Goal: Obtain resource: Download file/media

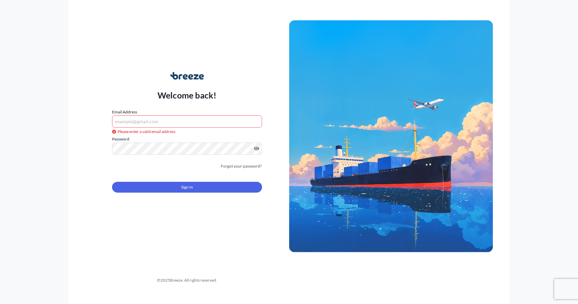
type input "[EMAIL_ADDRESS][DOMAIN_NAME]"
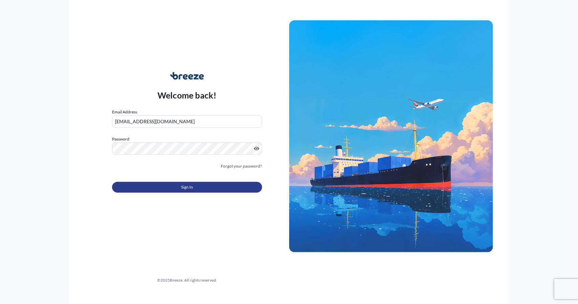
click at [188, 187] on span "Sign In" at bounding box center [187, 187] width 12 height 7
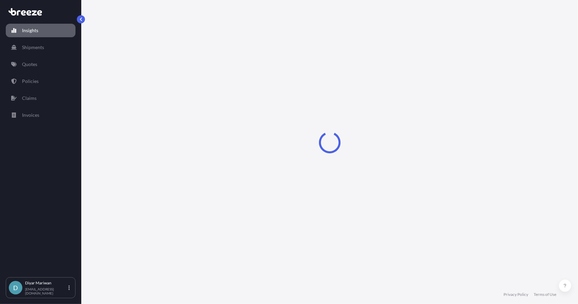
select select "2025"
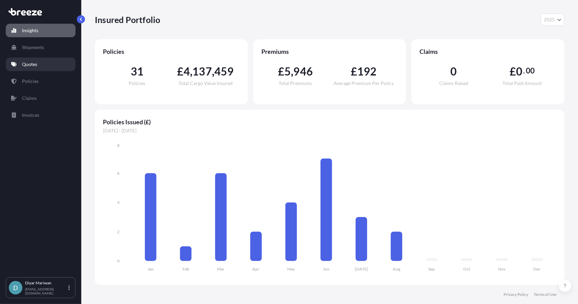
click at [47, 64] on link "Quotes" at bounding box center [41, 65] width 70 height 14
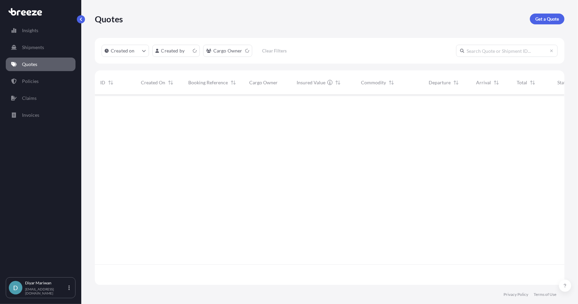
scroll to position [189, 464]
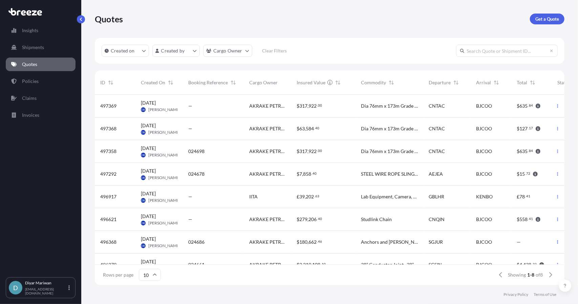
click at [110, 131] on span "497368" at bounding box center [108, 128] width 16 height 7
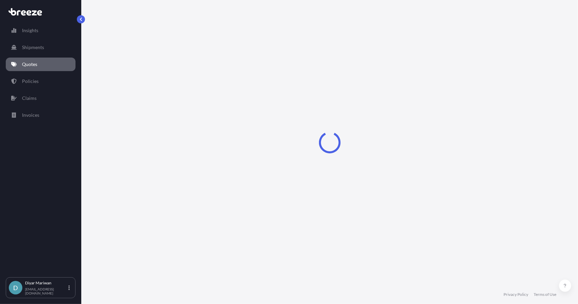
select select "Road"
select select "Sea"
select select "2"
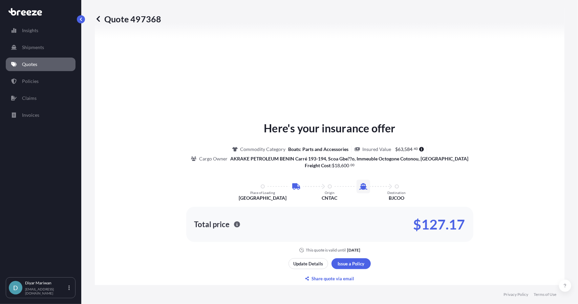
scroll to position [271, 0]
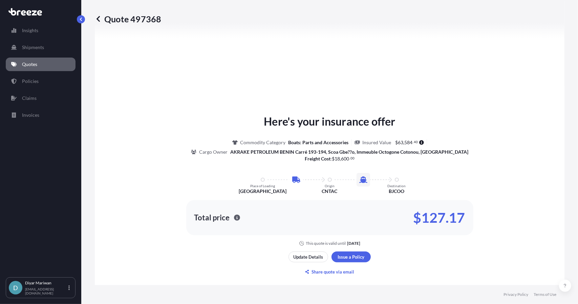
click at [101, 19] on icon at bounding box center [98, 19] width 7 height 7
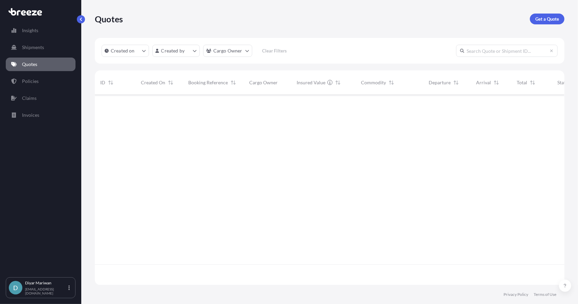
scroll to position [189, 464]
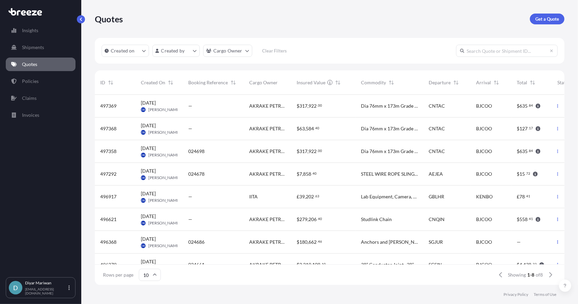
click at [110, 106] on span "497369" at bounding box center [108, 106] width 16 height 7
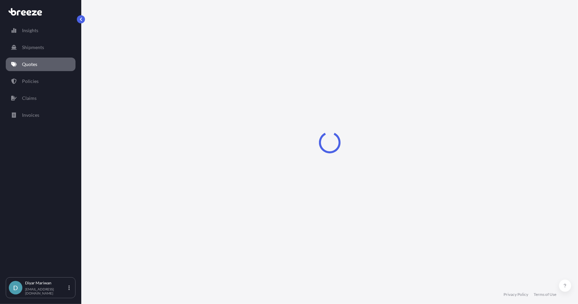
select select "Road"
select select "Sea"
select select "2"
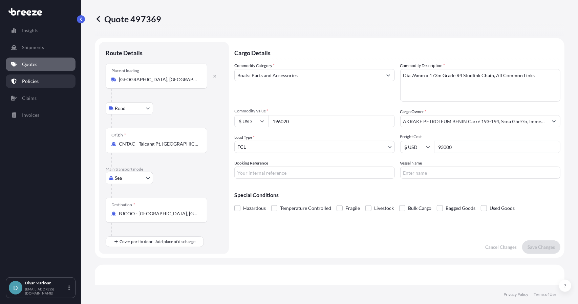
click at [35, 81] on p "Policies" at bounding box center [30, 81] width 17 height 7
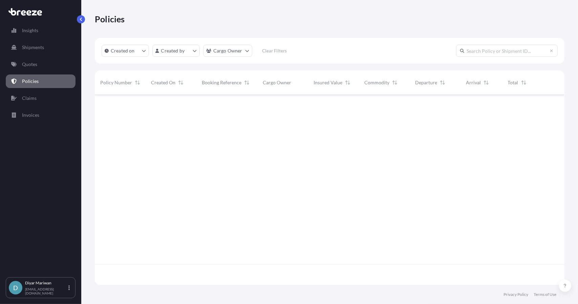
scroll to position [189, 464]
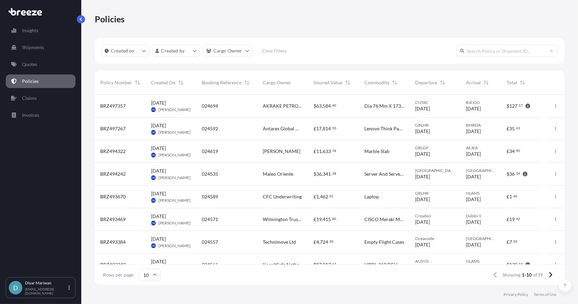
click at [113, 107] on span "BRZ497357" at bounding box center [112, 106] width 25 height 7
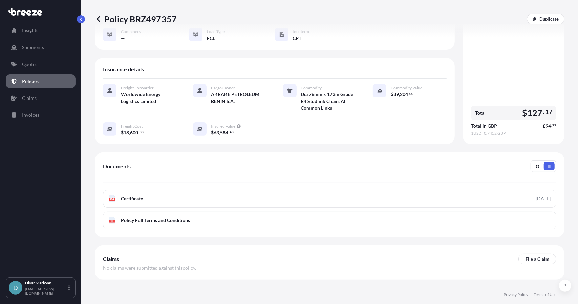
scroll to position [102, 0]
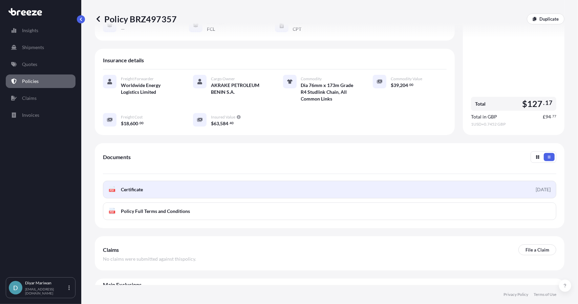
click at [146, 186] on link "PDF Certificate [DATE]" at bounding box center [329, 190] width 453 height 18
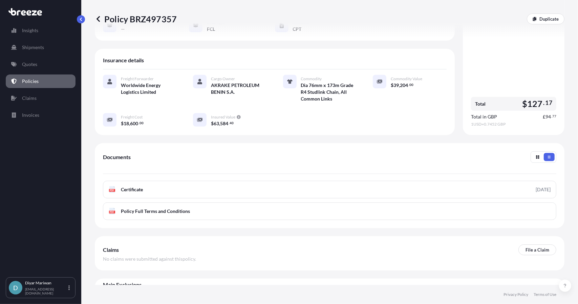
click at [35, 81] on p "Policies" at bounding box center [30, 81] width 17 height 7
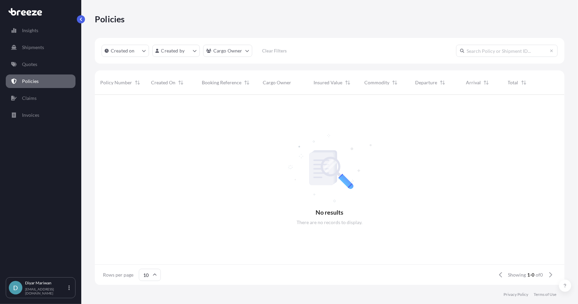
scroll to position [189, 464]
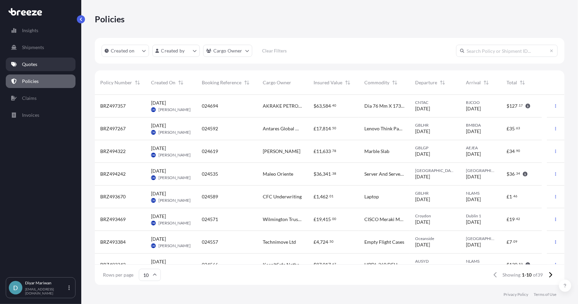
click at [32, 66] on p "Quotes" at bounding box center [29, 64] width 15 height 7
